Goal: Find specific page/section: Find specific page/section

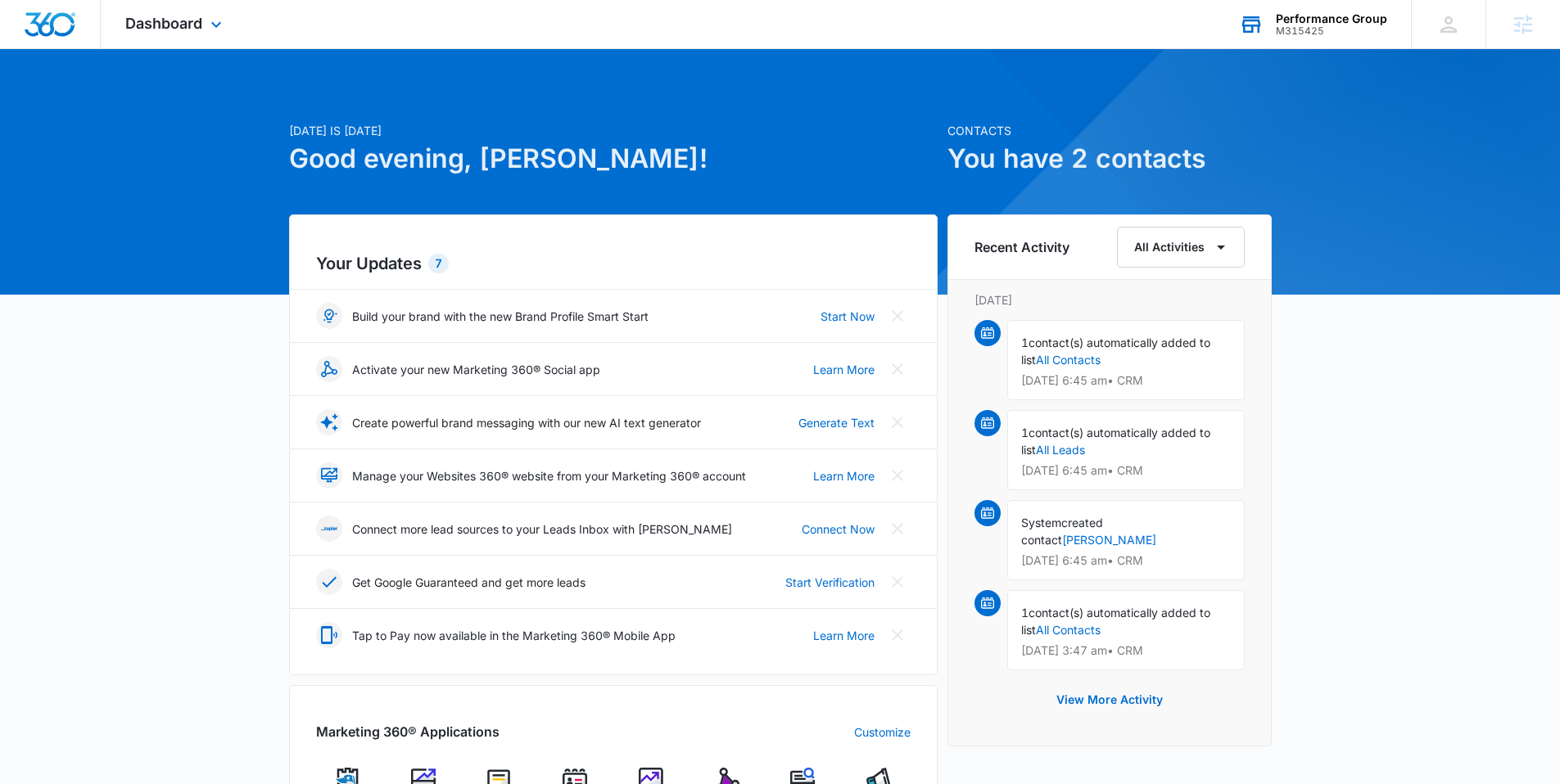
click at [1301, 29] on div "M315425" at bounding box center [1331, 31] width 112 height 11
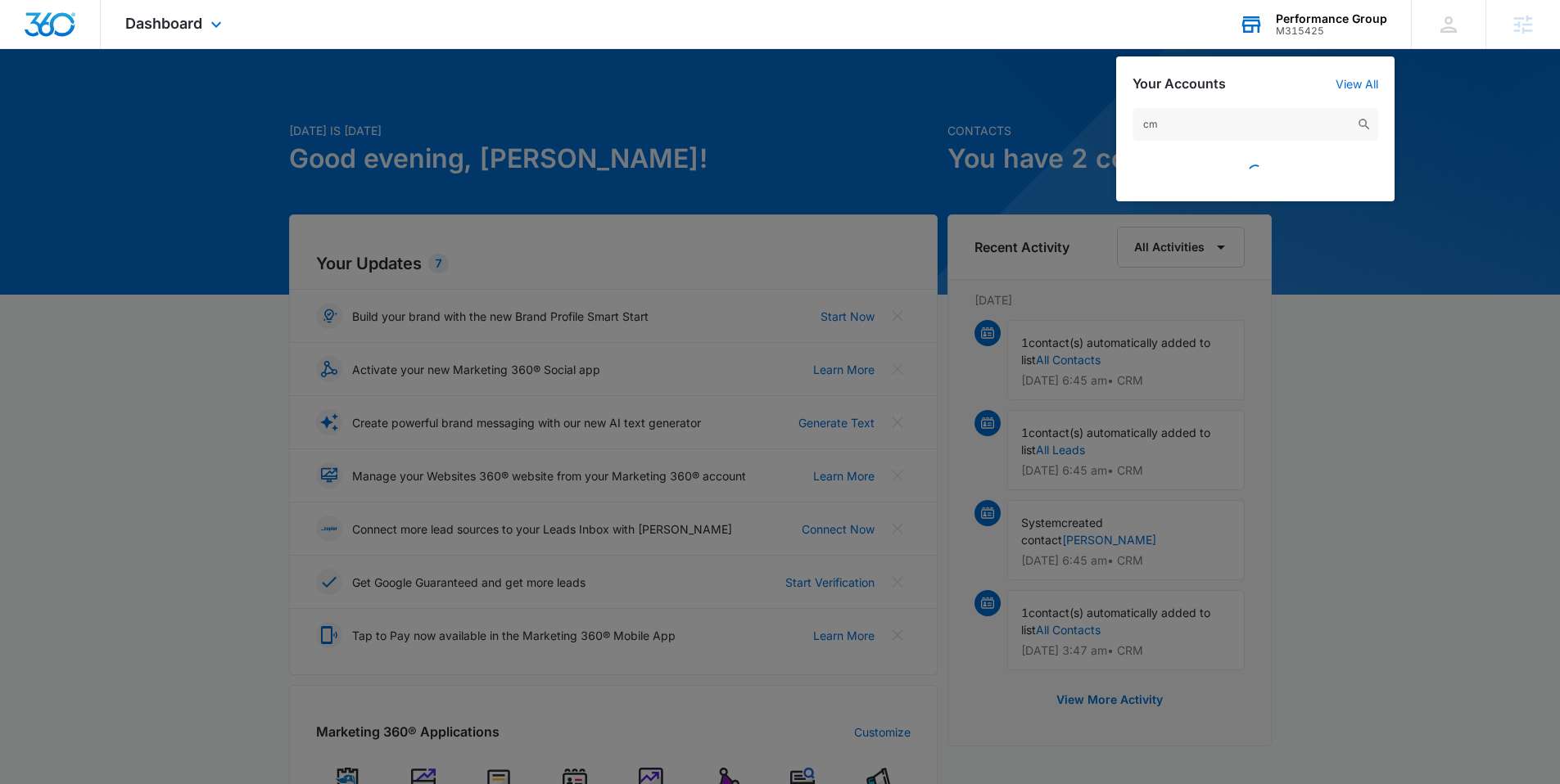
type input "c"
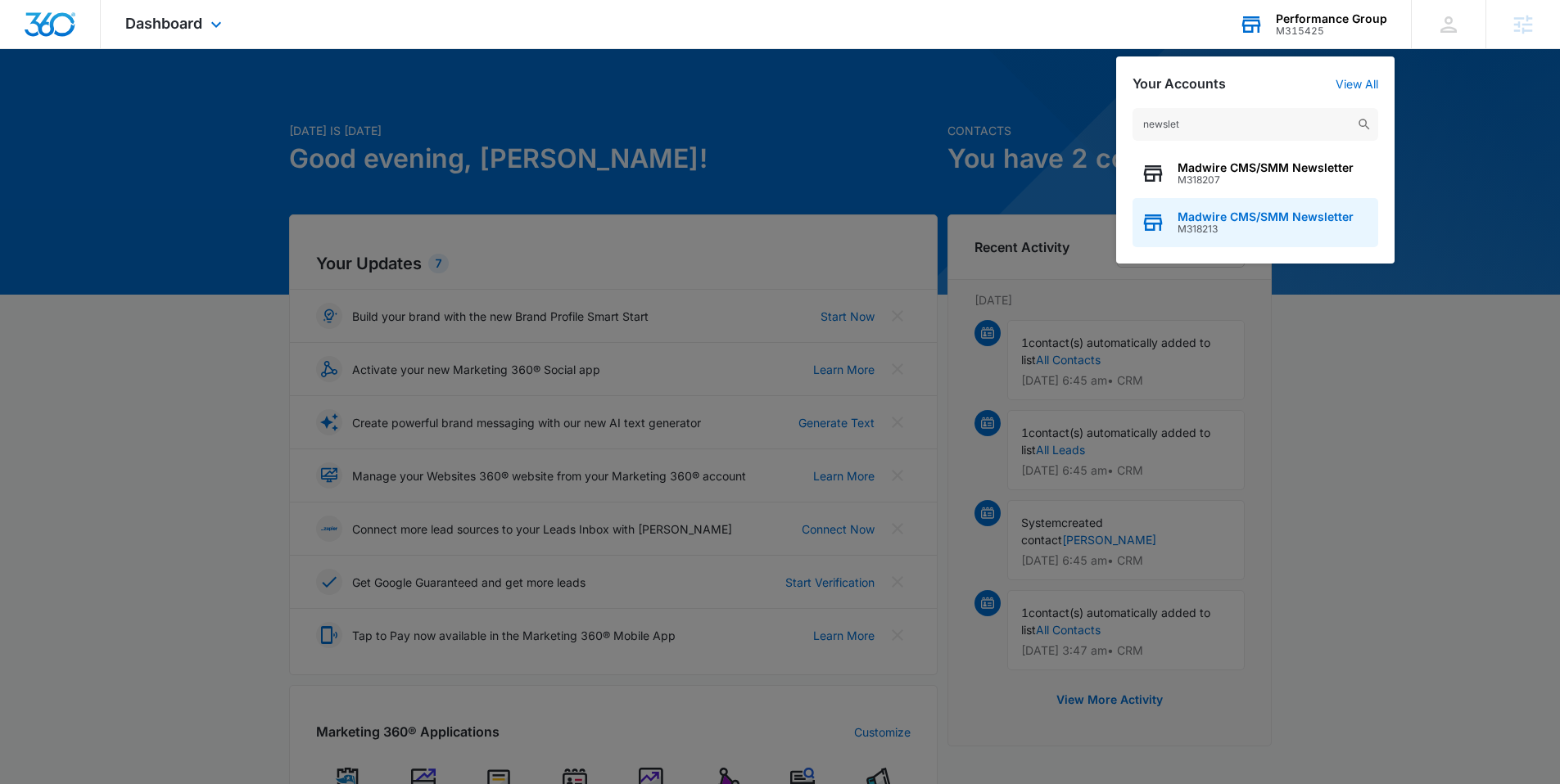
type input "newslet"
click at [1203, 208] on div "Madwire CMS/SMM Newsletter M318213" at bounding box center [1256, 222] width 246 height 49
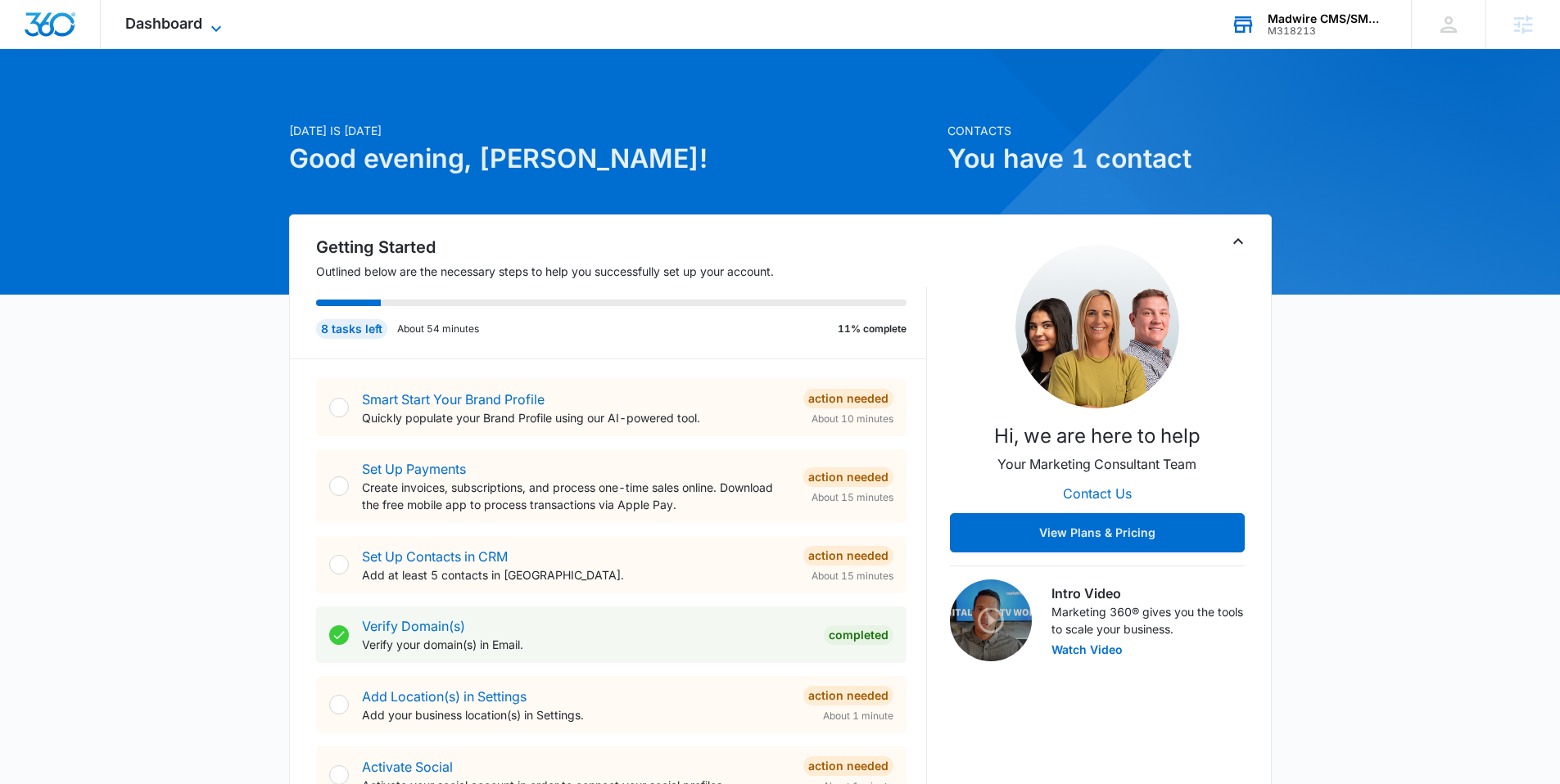
click at [195, 15] on span "Dashboard" at bounding box center [164, 24] width 77 height 17
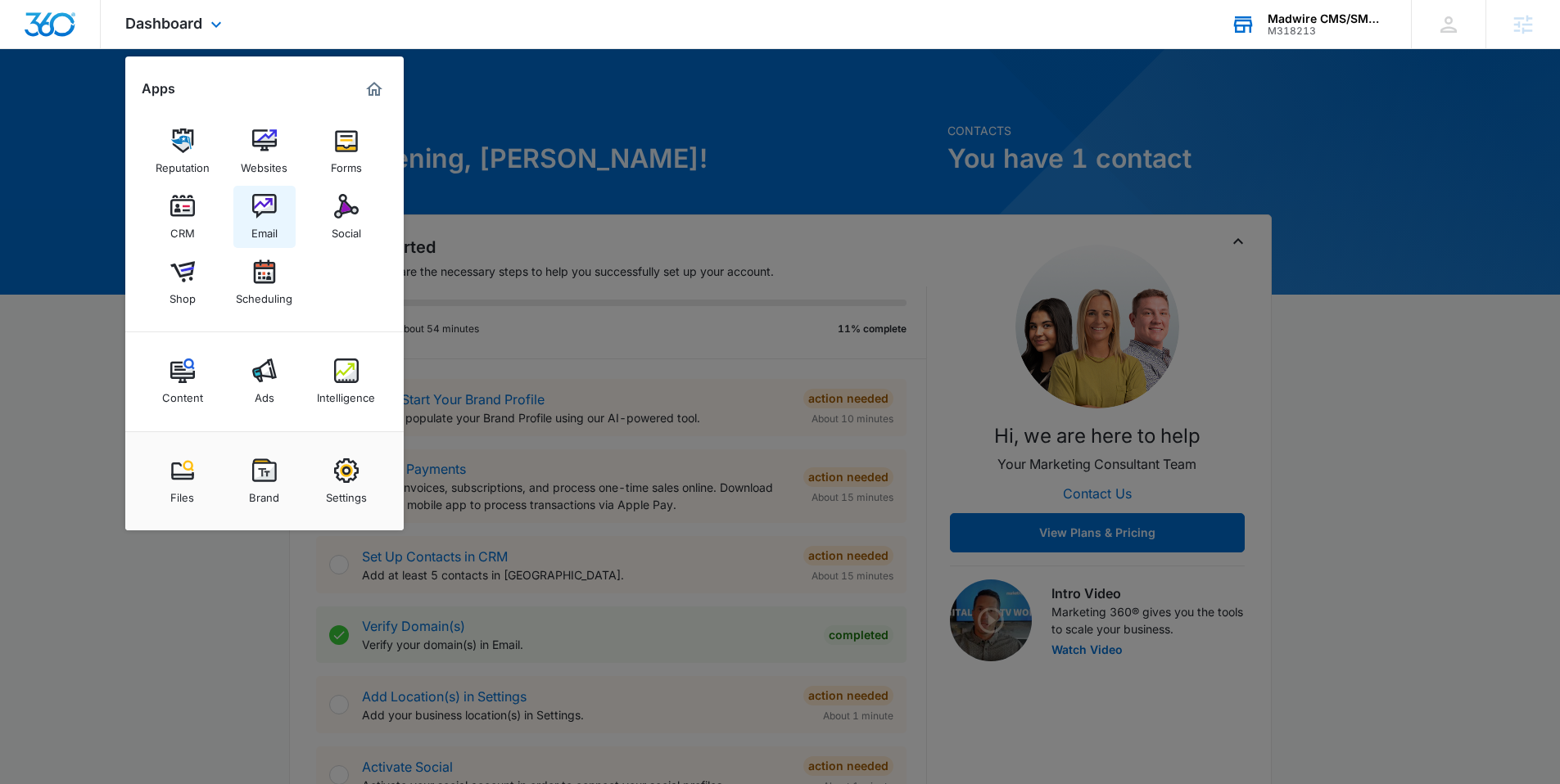
click at [270, 218] on img at bounding box center [264, 206] width 24 height 24
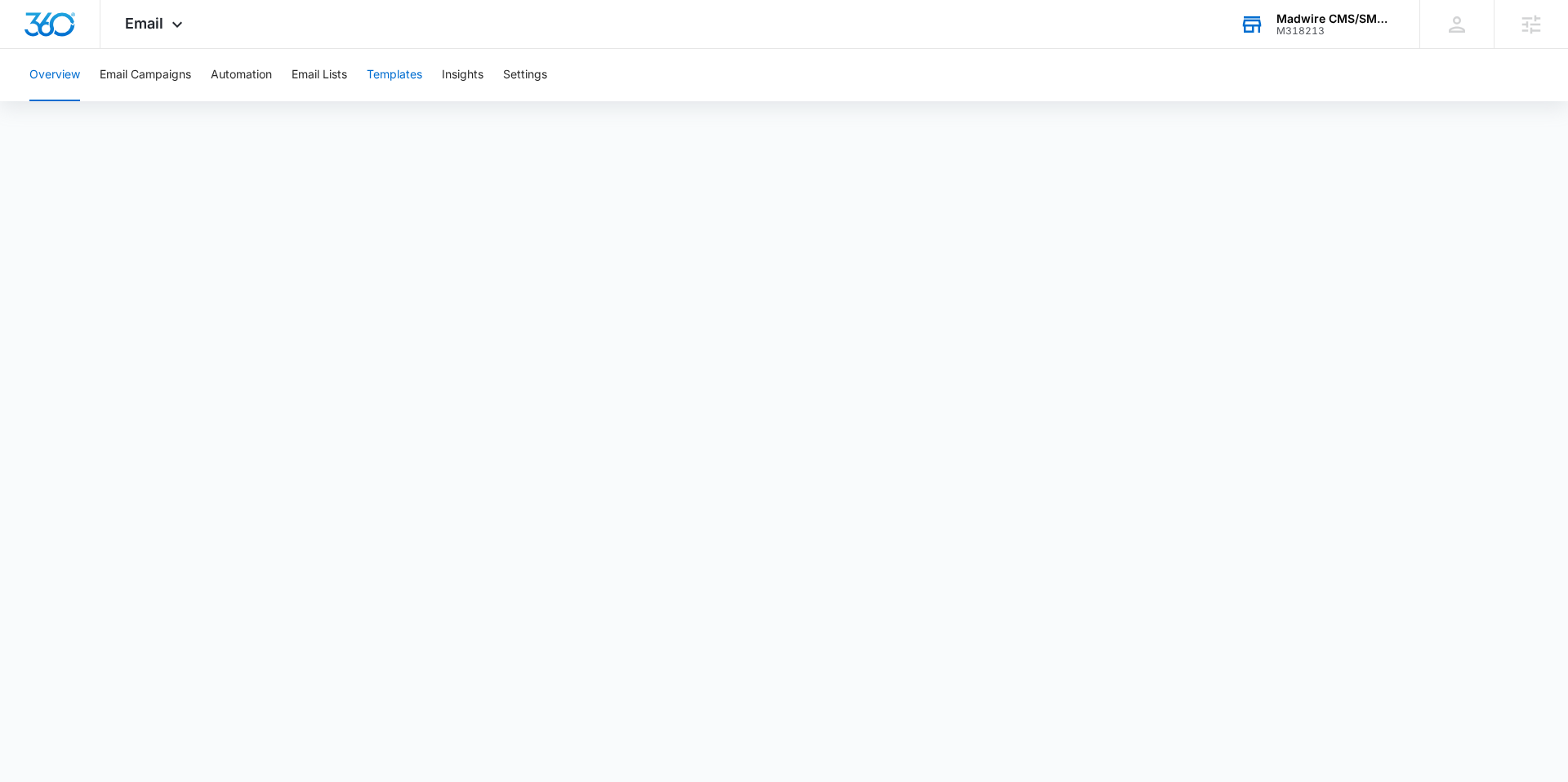
click at [407, 73] on button "Templates" at bounding box center [394, 75] width 56 height 52
